Goal: Communication & Community: Answer question/provide support

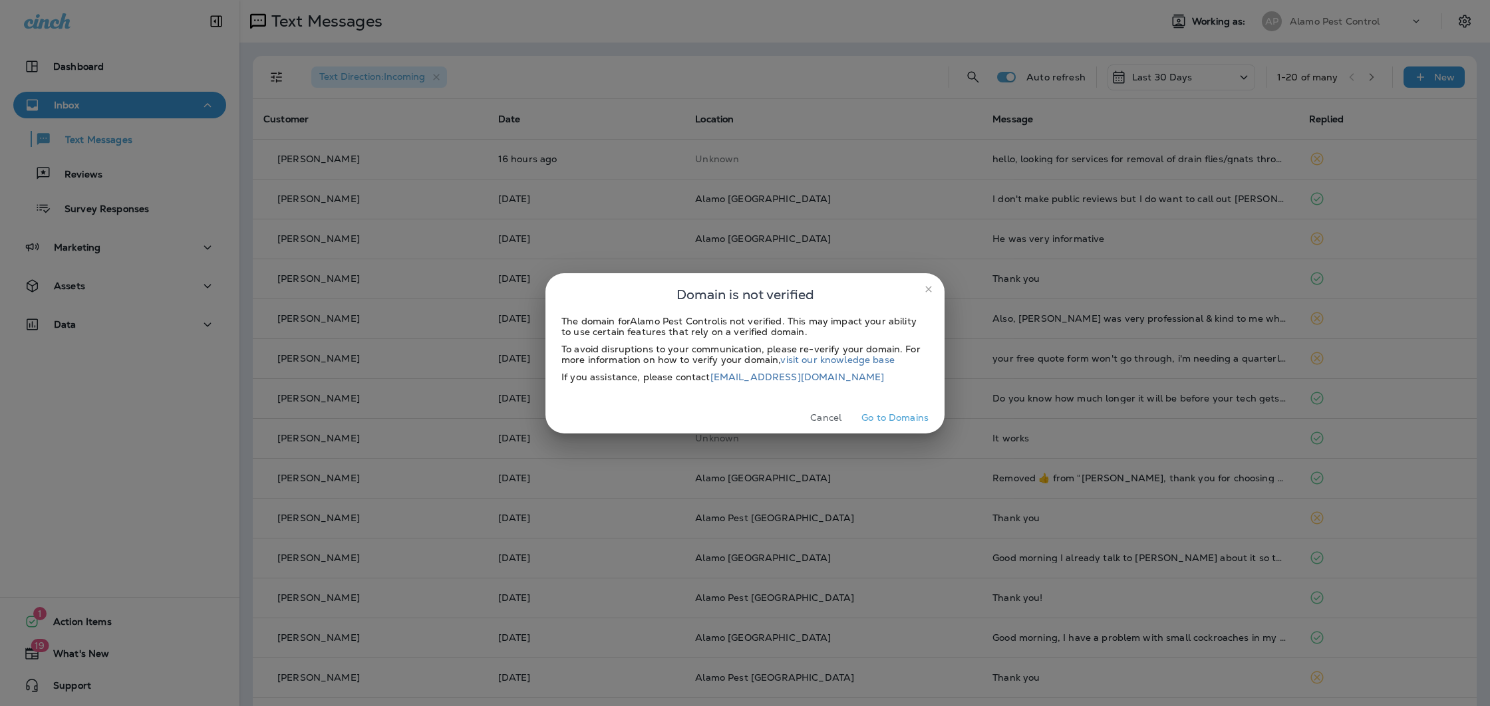
click at [821, 421] on button "Cancel" at bounding box center [826, 418] width 50 height 21
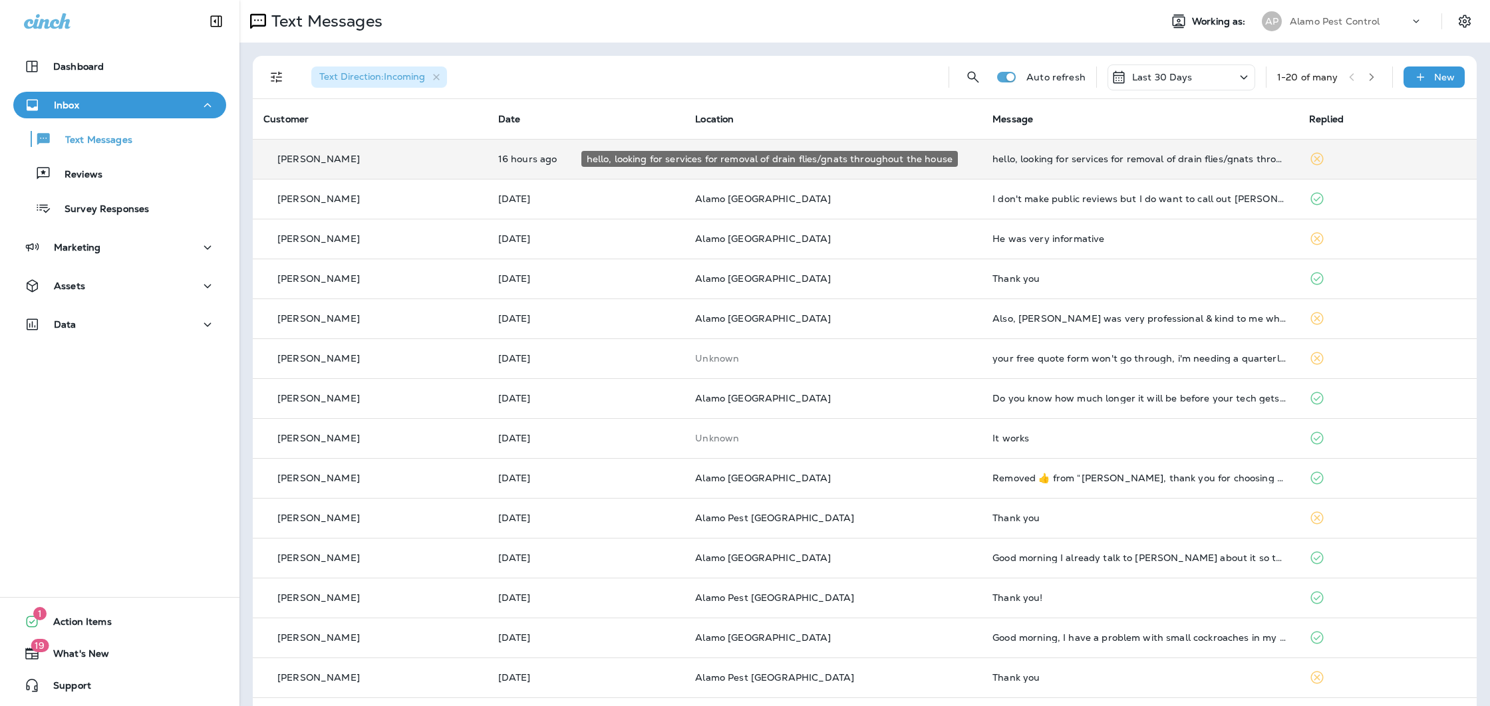
click at [1047, 160] on div "hello, looking for services for removal of drain flies/gnats throughout the hou…" at bounding box center [1139, 159] width 295 height 11
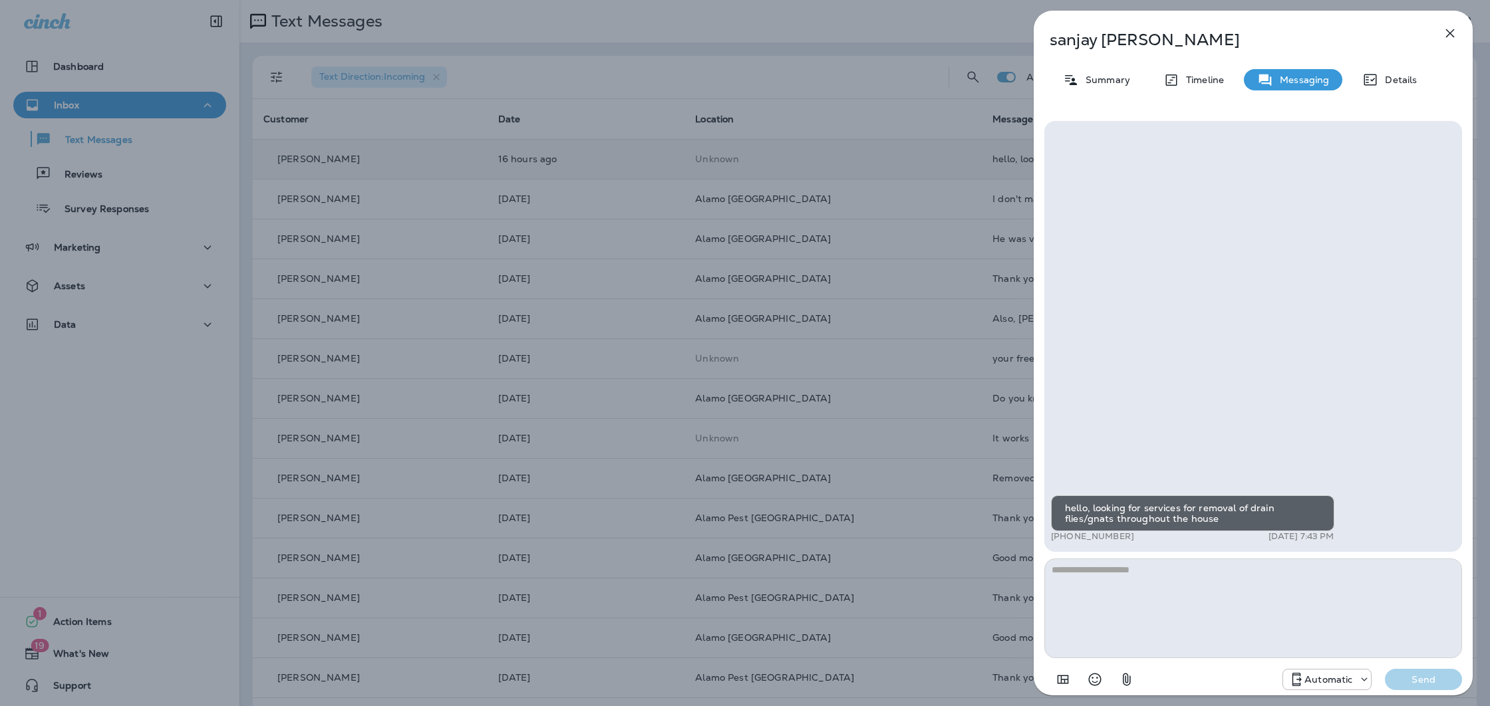
click at [1146, 605] on textarea at bounding box center [1253, 609] width 418 height 100
click at [1145, 605] on textarea at bounding box center [1253, 609] width 418 height 100
type textarea "*"
type textarea "**********"
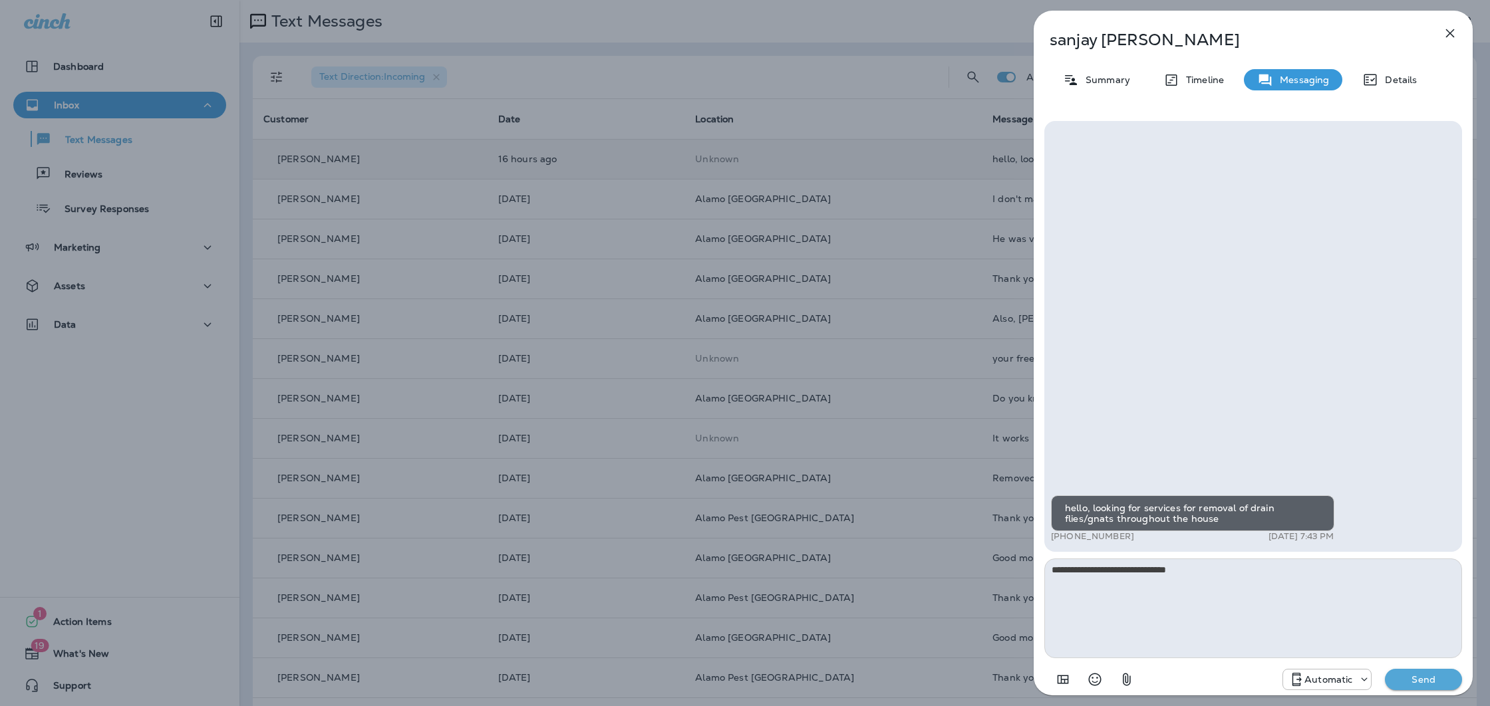
click at [1414, 680] on p "Send" at bounding box center [1423, 680] width 56 height 12
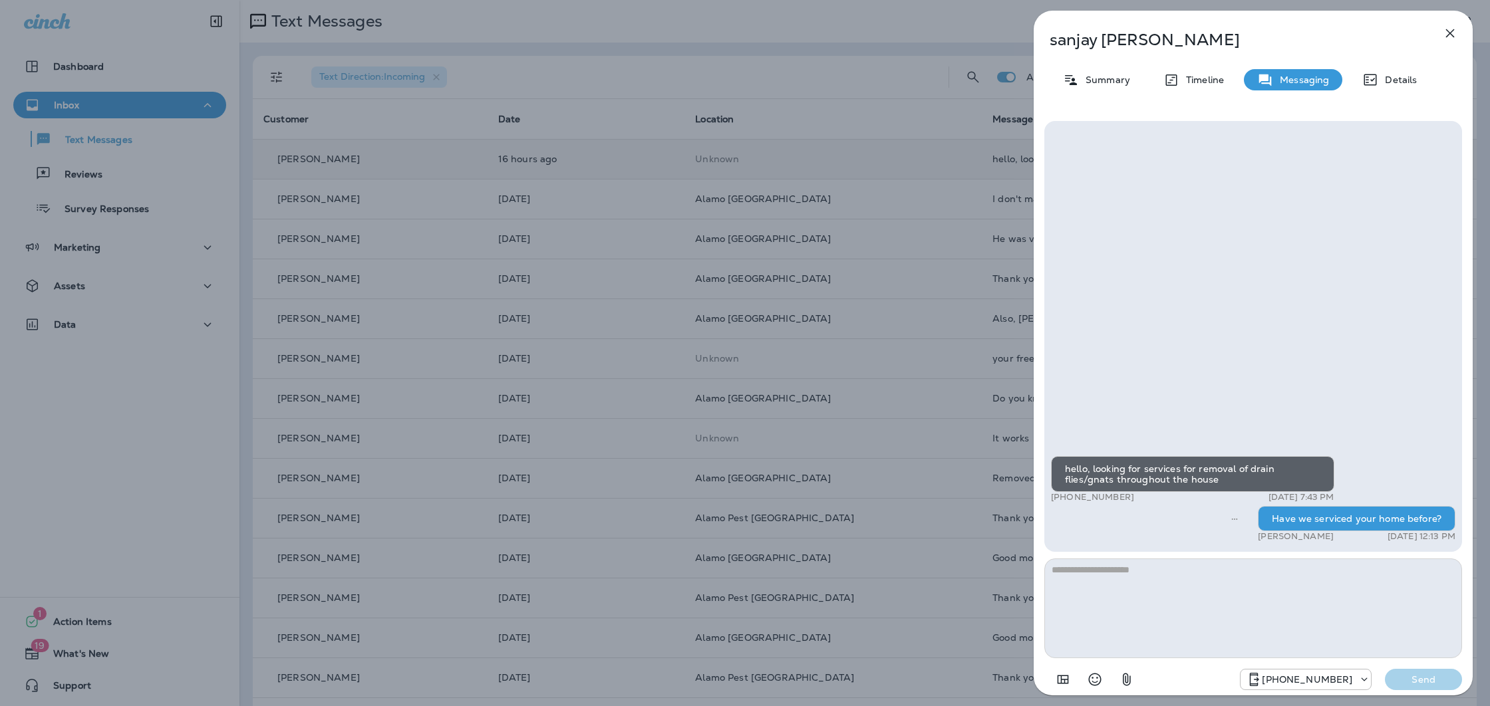
drag, startPoint x: 1449, startPoint y: 34, endPoint x: 1442, endPoint y: 33, distance: 6.7
click at [1448, 34] on icon "button" at bounding box center [1450, 33] width 9 height 9
